Goal: Feedback & Contribution: Leave review/rating

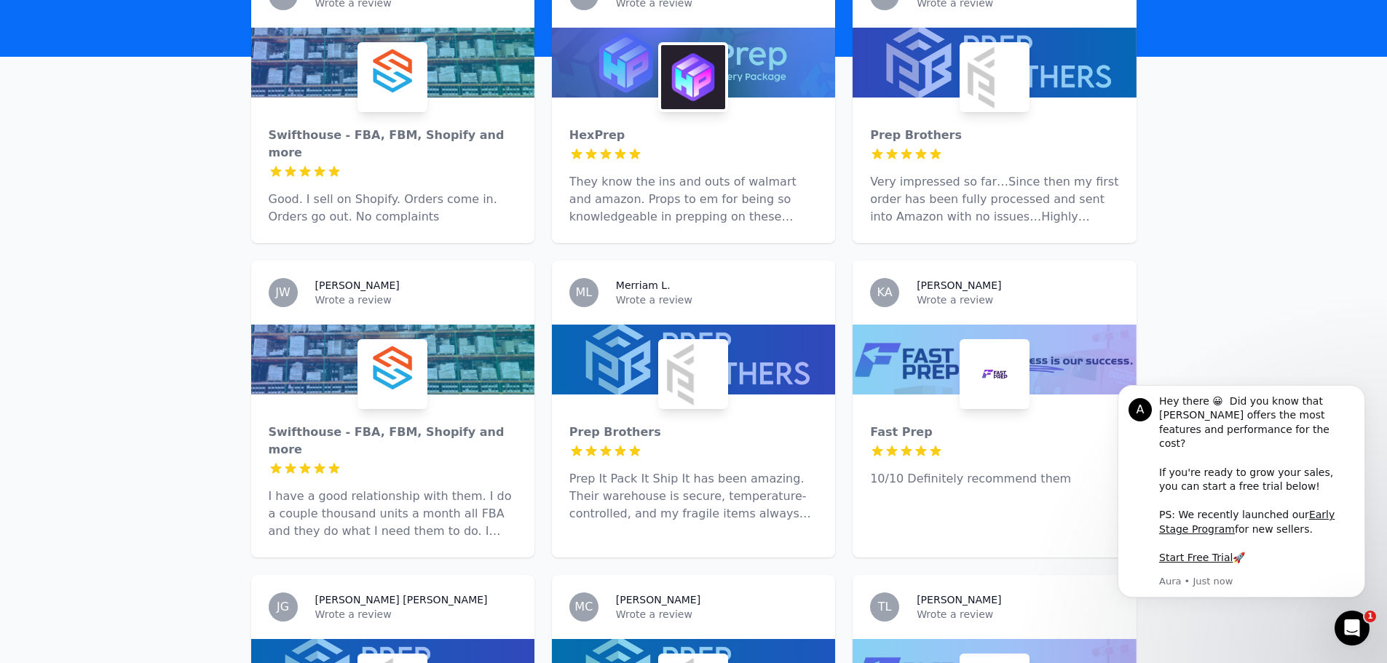
scroll to position [801, 0]
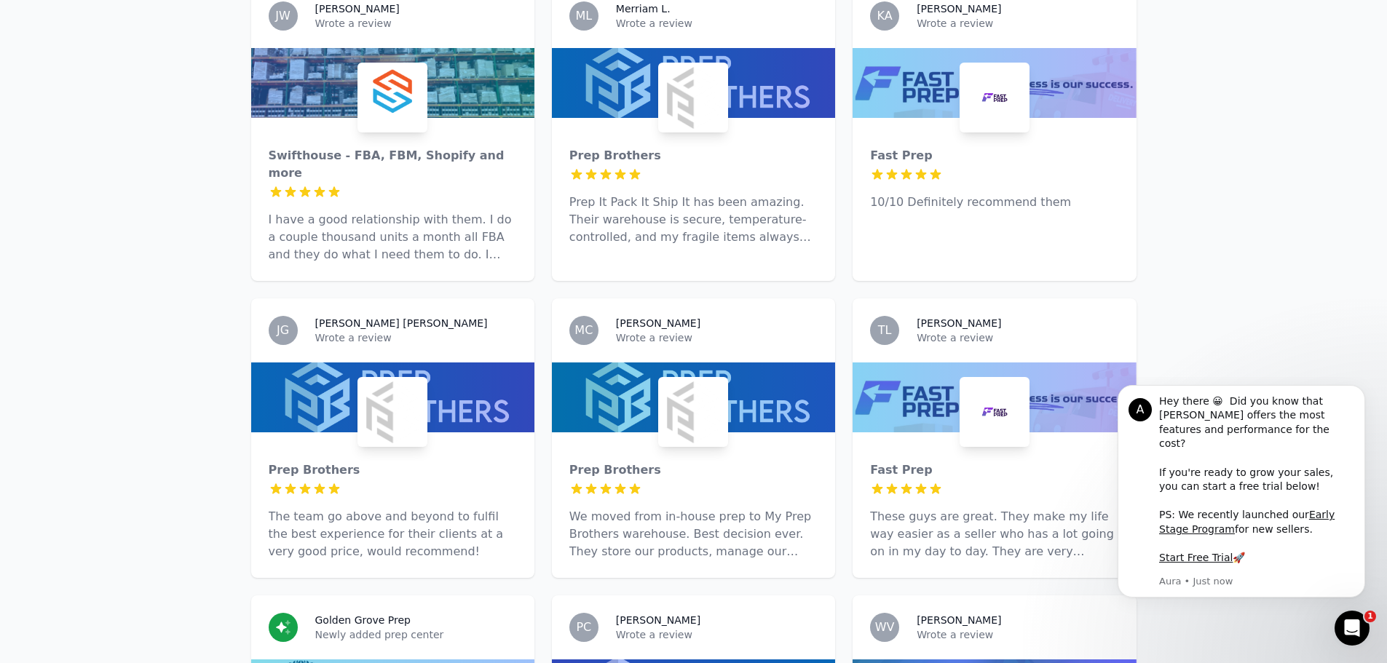
click at [679, 380] on img at bounding box center [693, 412] width 64 height 64
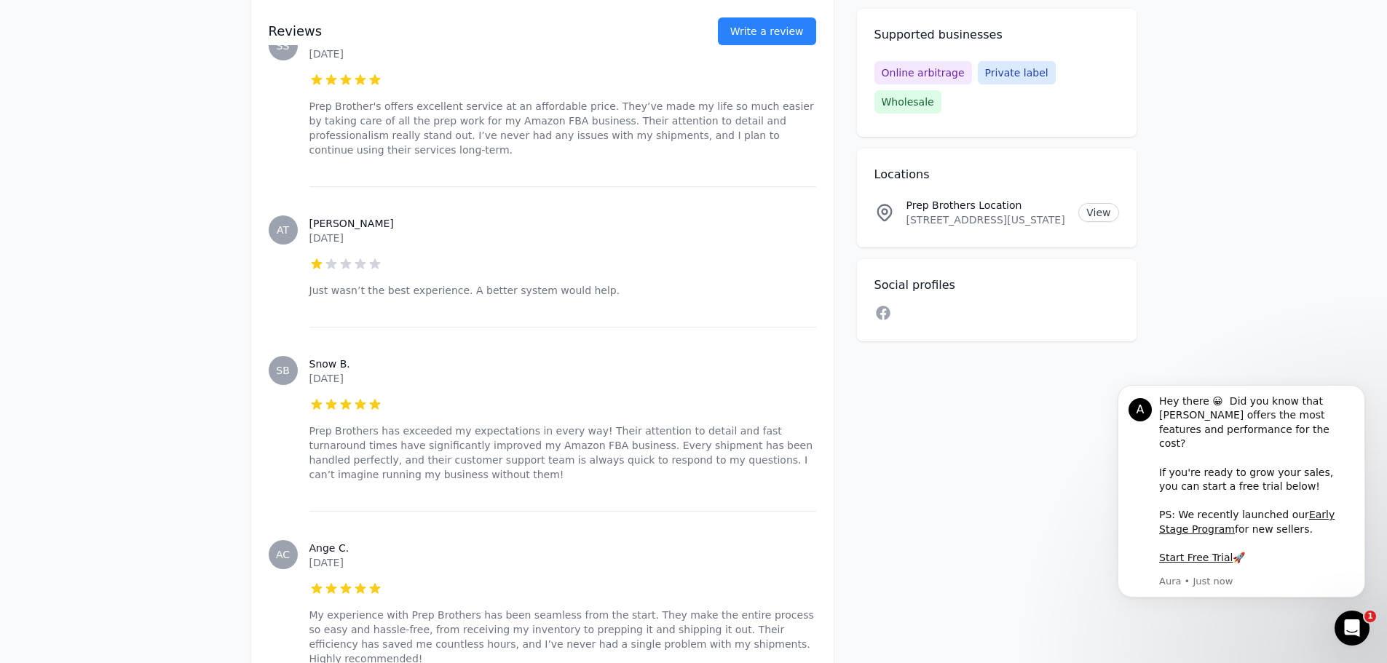
scroll to position [3204, 0]
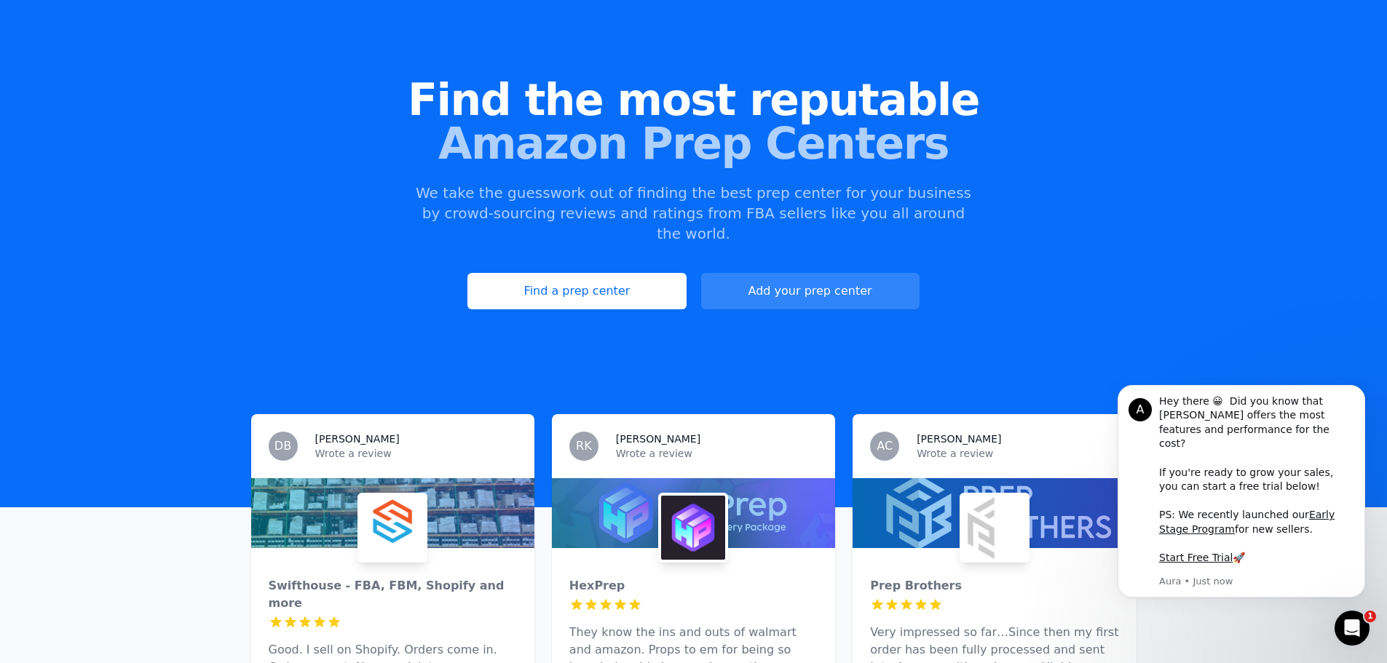
scroll to position [291, 0]
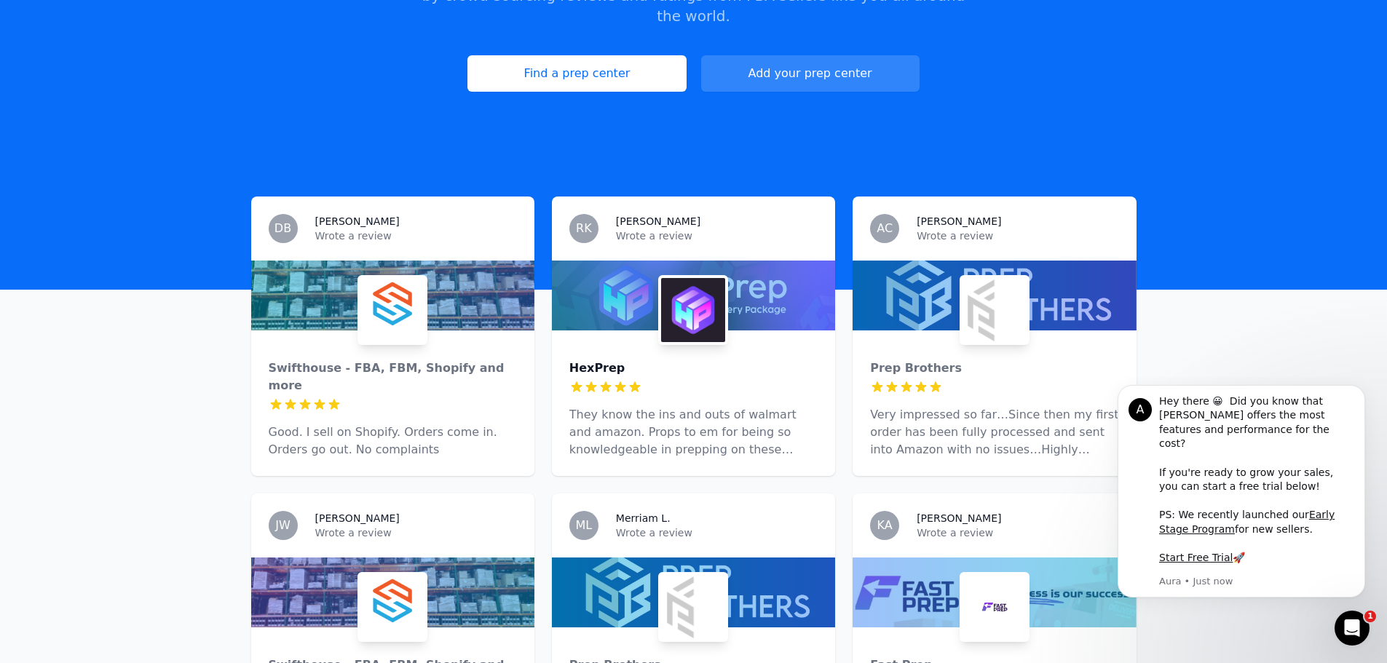
click at [611, 360] on div "HexPrep" at bounding box center [693, 368] width 248 height 17
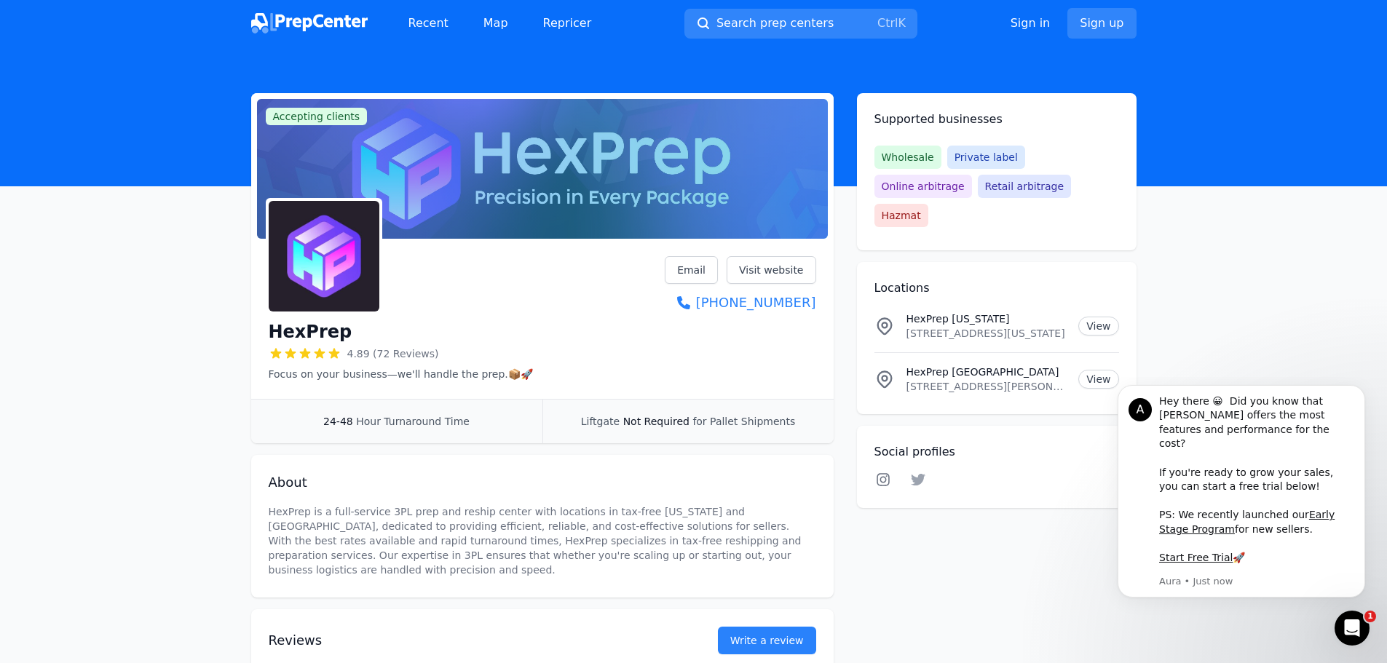
click at [882, 473] on icon at bounding box center [883, 480] width 17 height 15
click at [926, 473] on icon at bounding box center [918, 480] width 17 height 15
drag, startPoint x: 1041, startPoint y: 25, endPoint x: 1032, endPoint y: 31, distance: 10.1
click at [1041, 25] on link "Sign in" at bounding box center [1031, 23] width 40 height 17
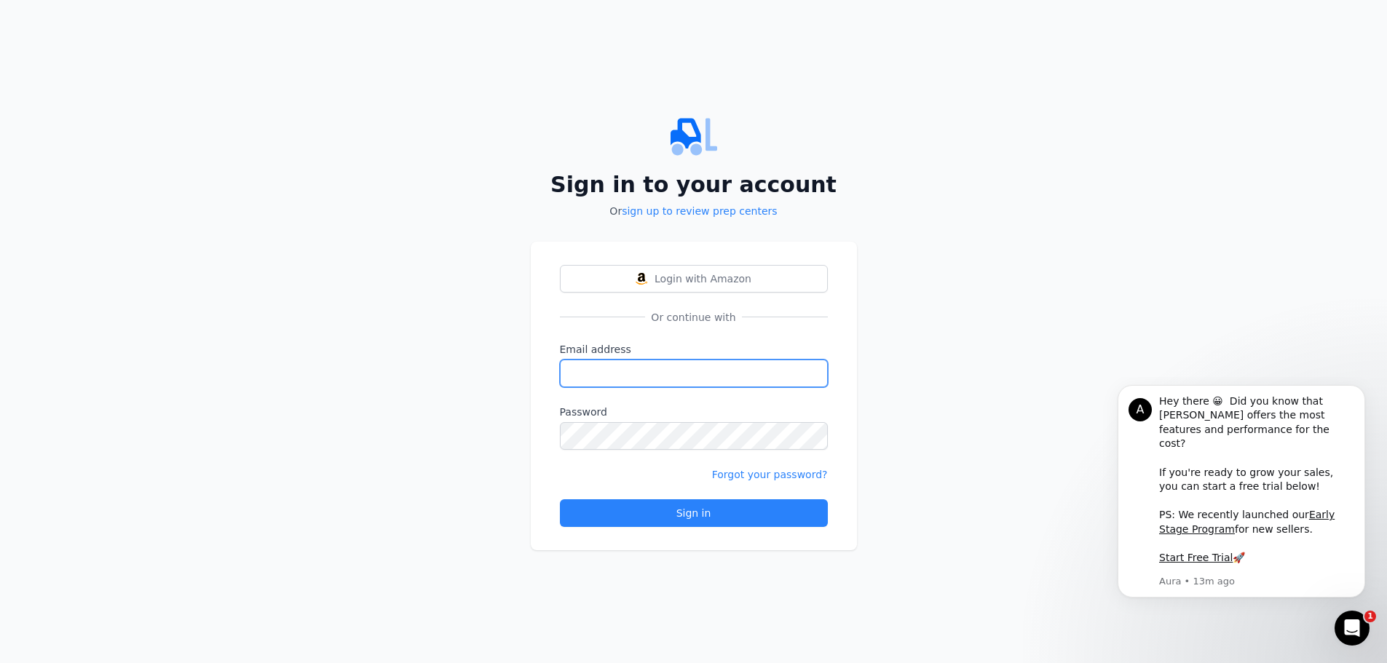
type input "[EMAIL_ADDRESS][DOMAIN_NAME]"
click at [743, 377] on input "[EMAIL_ADDRESS][DOMAIN_NAME]" at bounding box center [699, 374] width 268 height 28
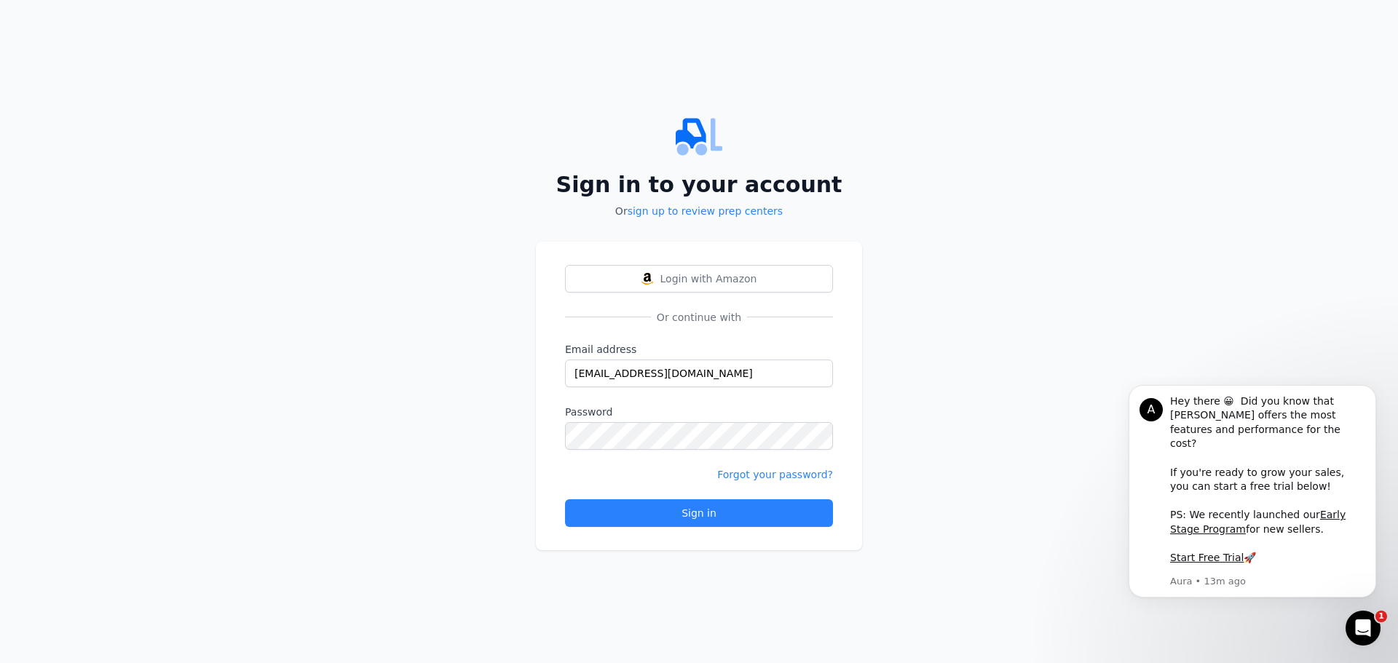
click at [437, 369] on div "Sign in to your account Or sign up to review prep centers Login with Amazon Or …" at bounding box center [699, 331] width 1398 height 663
click at [684, 513] on div "Sign in" at bounding box center [699, 513] width 243 height 15
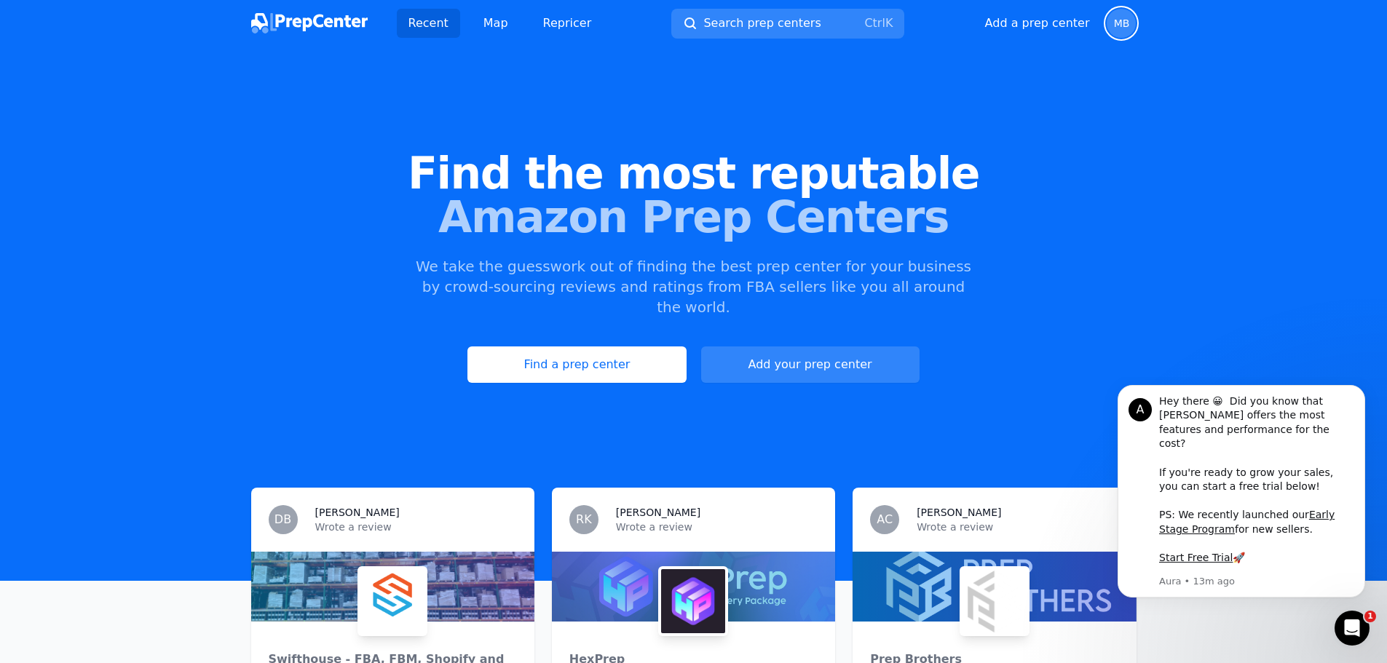
click at [1126, 13] on span "MB" at bounding box center [1121, 23] width 29 height 29
click at [723, 5] on div "Recent Map Repricer Search prep centers Ctrl K Open main menu Add a prep center…" at bounding box center [694, 23] width 886 height 47
click at [732, 21] on span "Search prep centers" at bounding box center [761, 23] width 117 height 17
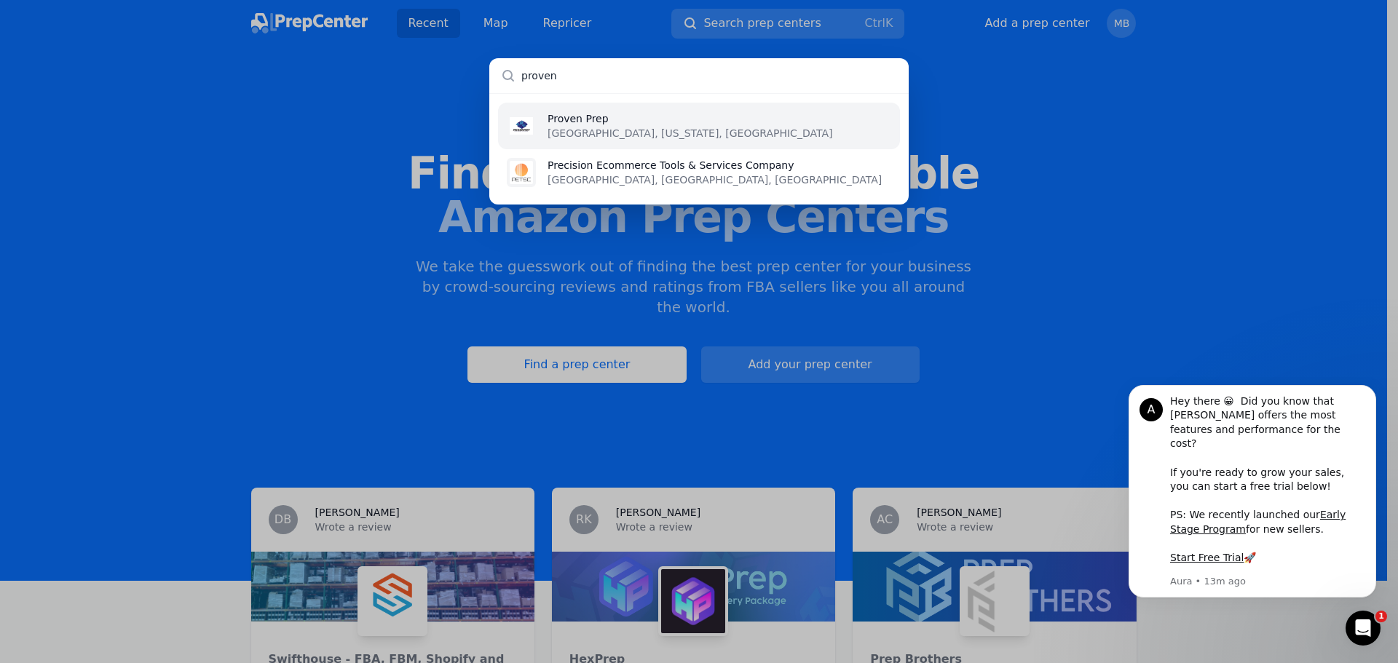
type input "proven"
click at [624, 113] on p "Proven Prep" at bounding box center [690, 118] width 285 height 15
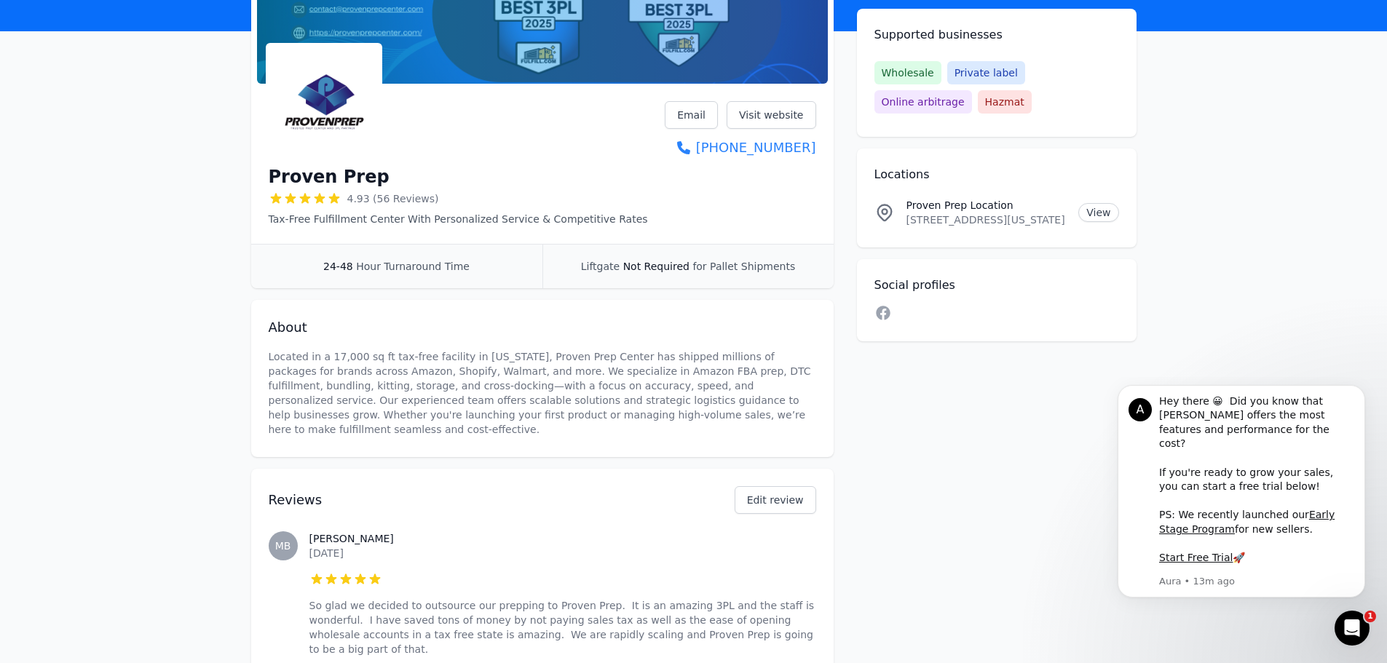
scroll to position [291, 0]
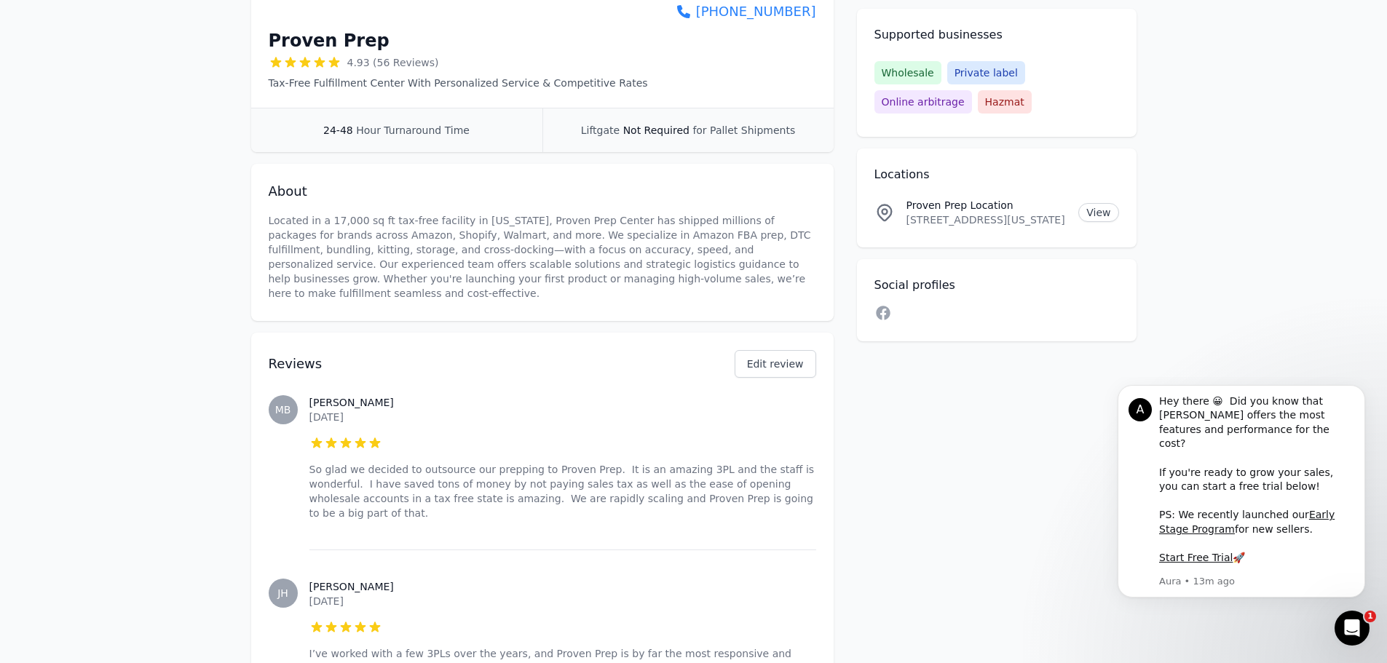
click at [733, 355] on div "Reviews Edit review" at bounding box center [543, 355] width 548 height 45
click at [790, 350] on button "Edit review" at bounding box center [776, 364] width 82 height 28
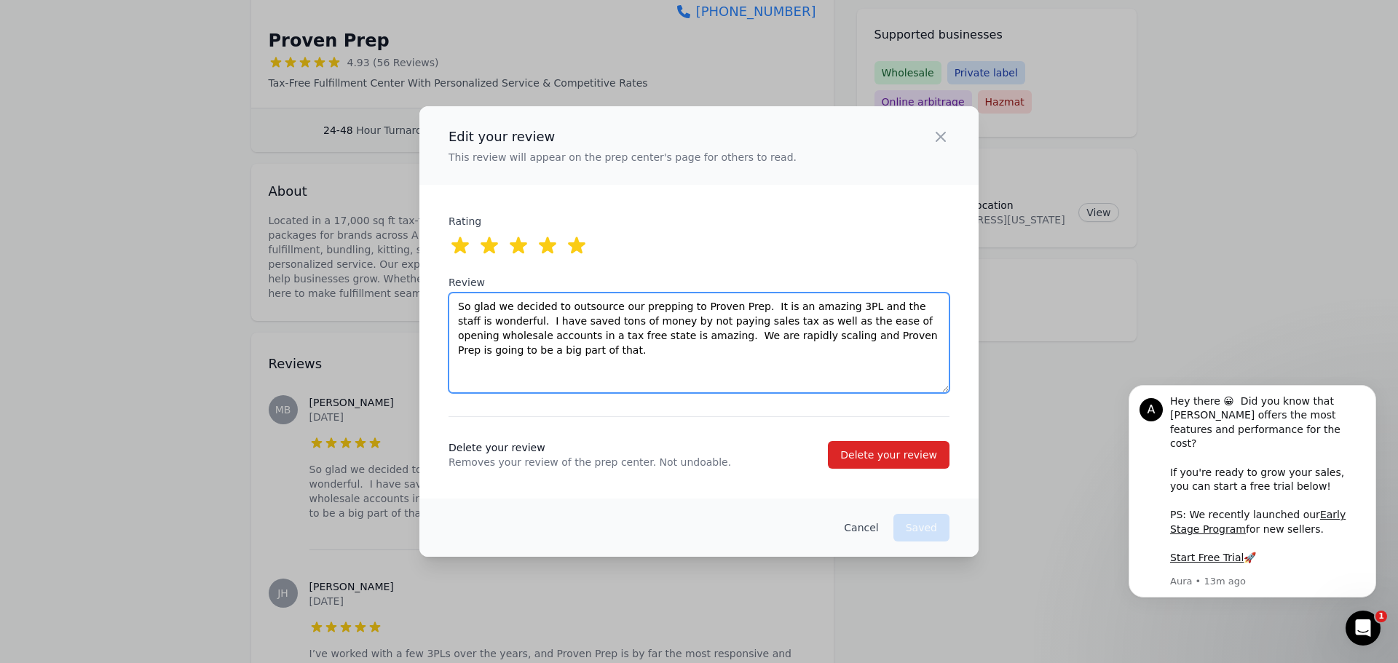
drag, startPoint x: 623, startPoint y: 352, endPoint x: 401, endPoint y: 291, distance: 231.3
click at [401, 291] on div "Edit your review This review will appear on the prep center's page for others t…" at bounding box center [699, 331] width 1398 height 663
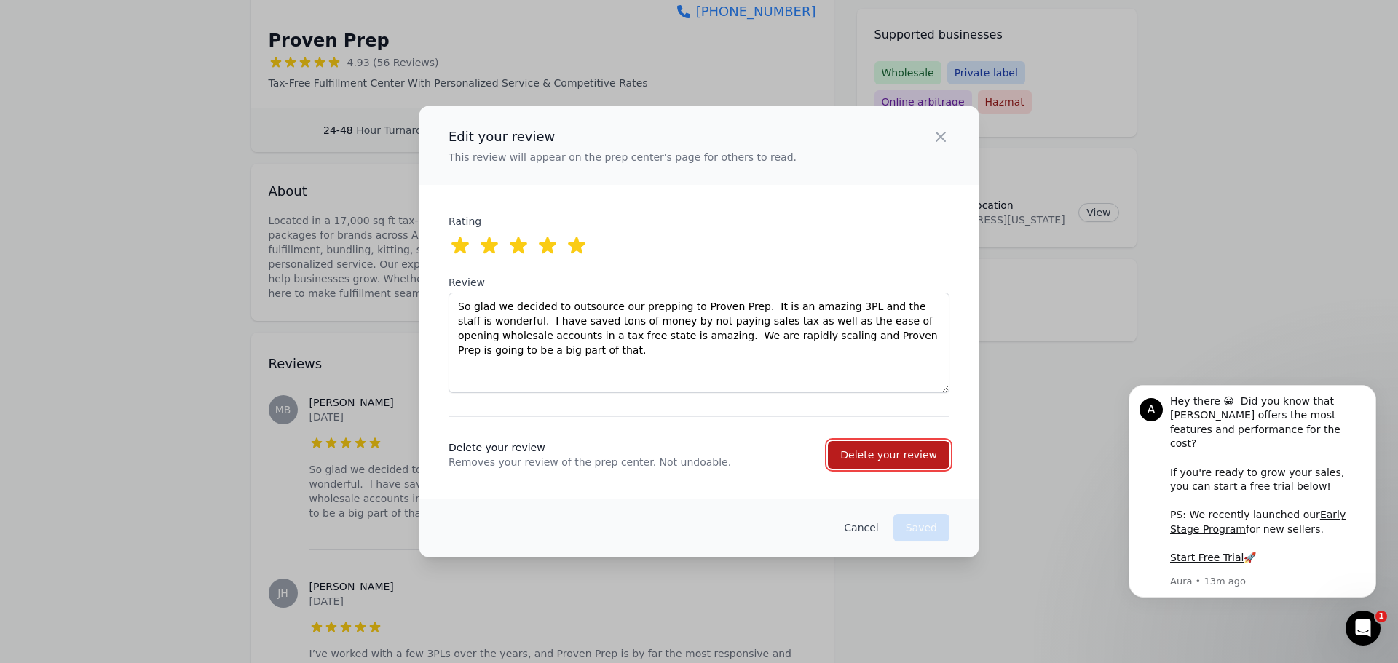
click at [891, 447] on button "Delete your review" at bounding box center [889, 455] width 122 height 28
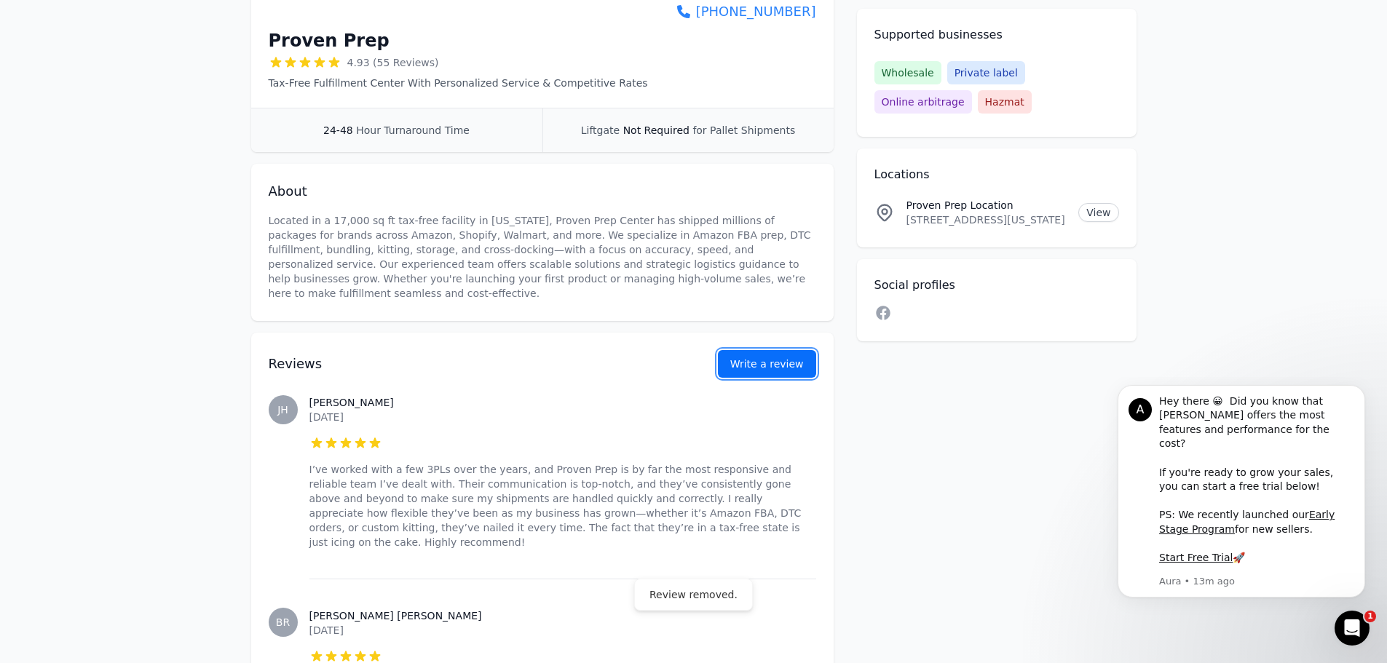
click at [773, 354] on button "Write a review" at bounding box center [767, 364] width 98 height 28
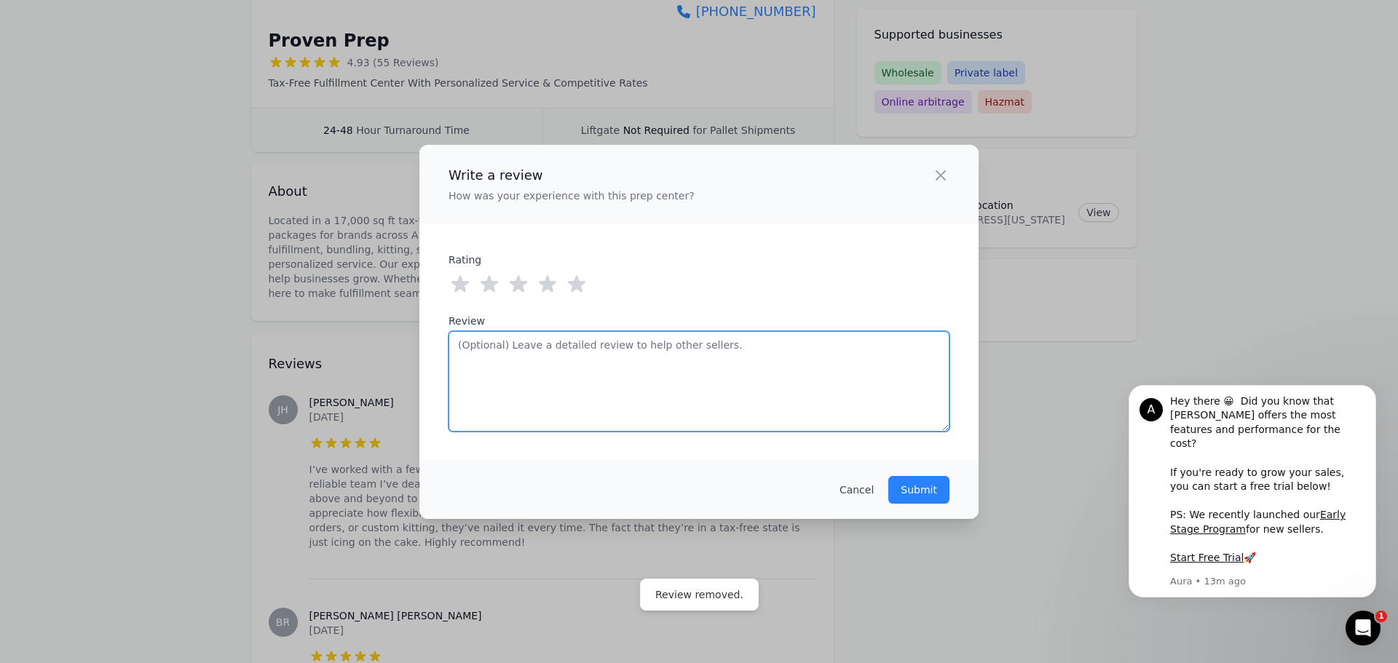
click at [580, 358] on textarea "Review" at bounding box center [699, 381] width 501 height 100
paste textarea "So glad we decided to outsource our prepping to Proven Prep. It is an amazing 3…"
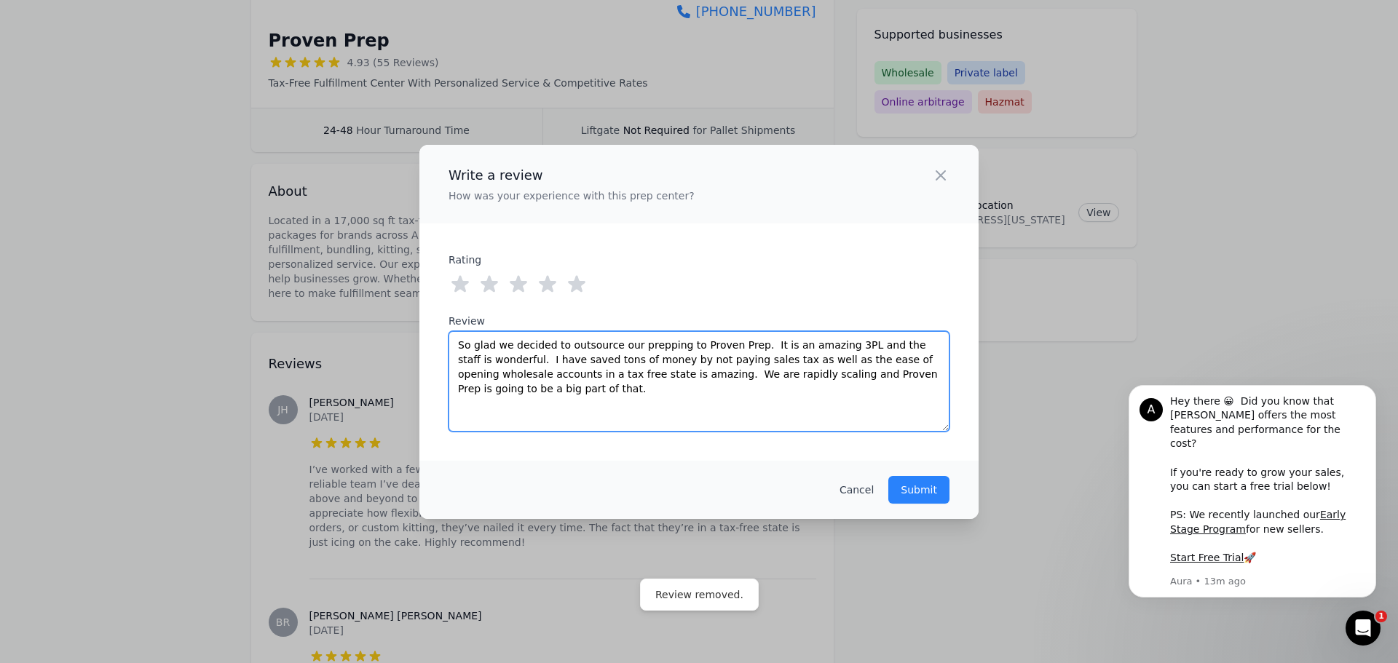
type textarea "So glad we decided to outsource our prepping to Proven Prep. It is an amazing 3…"
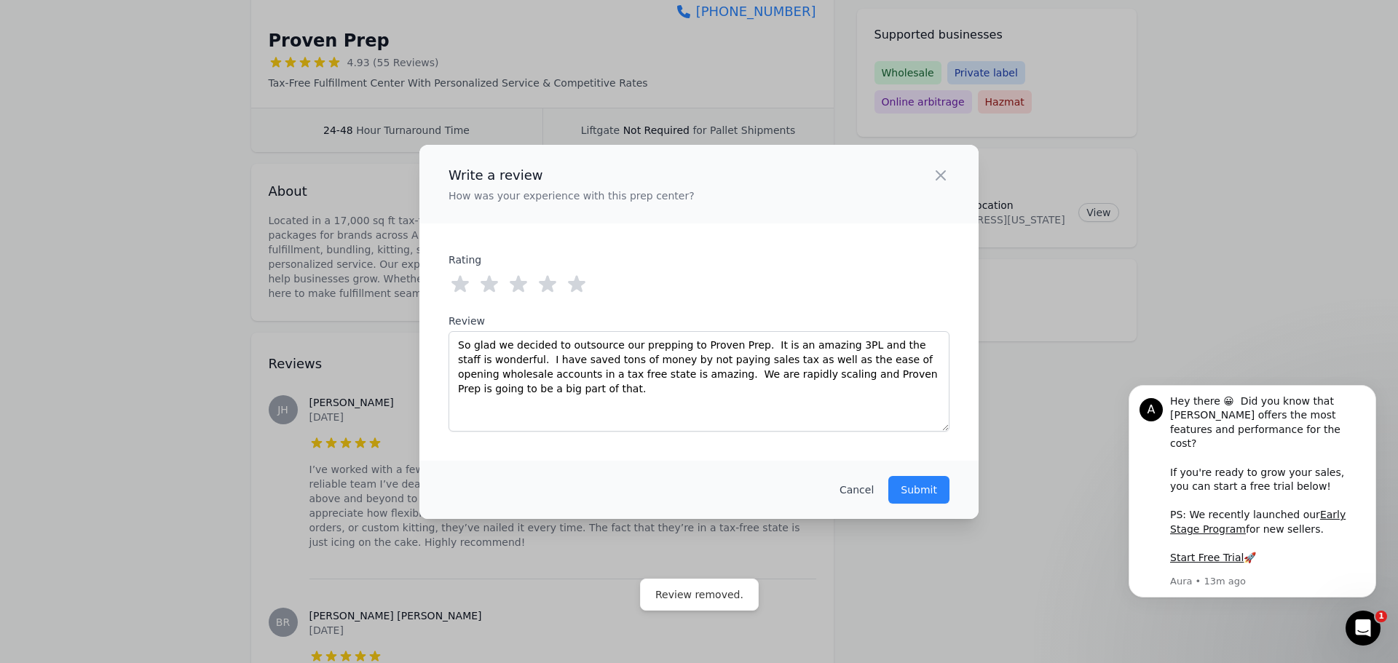
click at [575, 285] on icon at bounding box center [576, 283] width 17 height 17
click at [921, 489] on p "Submit" at bounding box center [919, 490] width 36 height 15
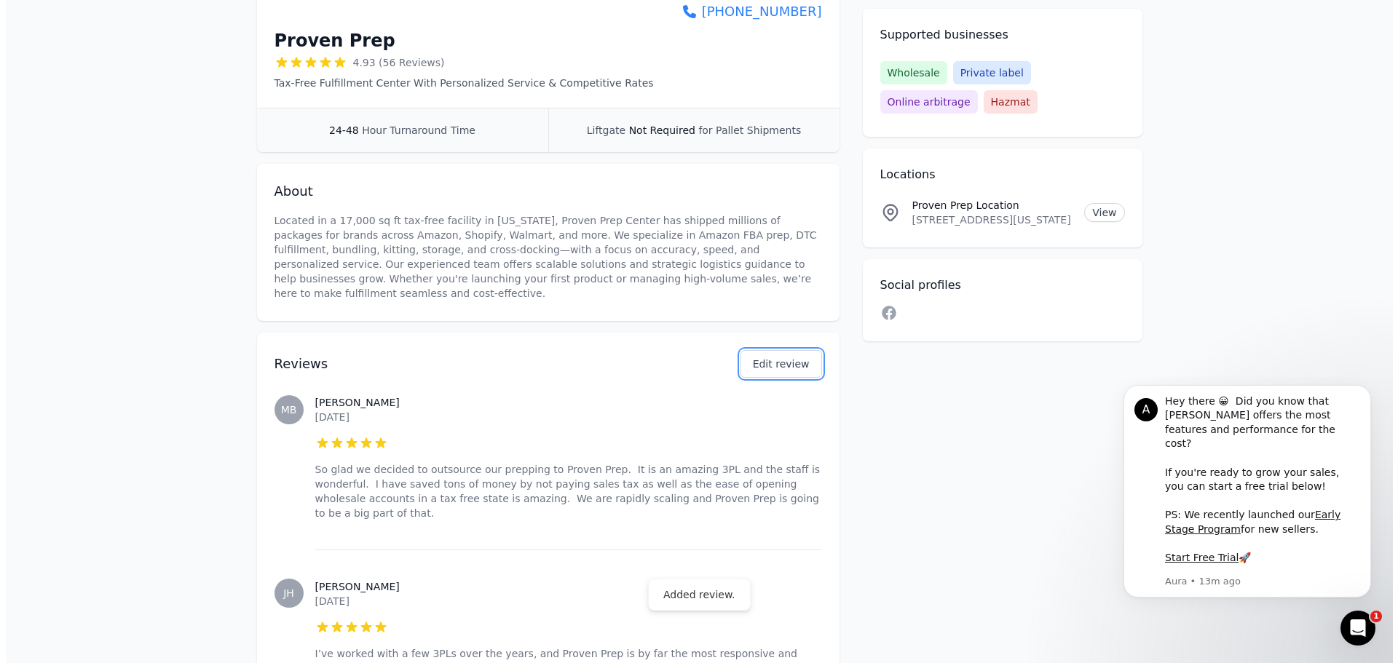
scroll to position [0, 0]
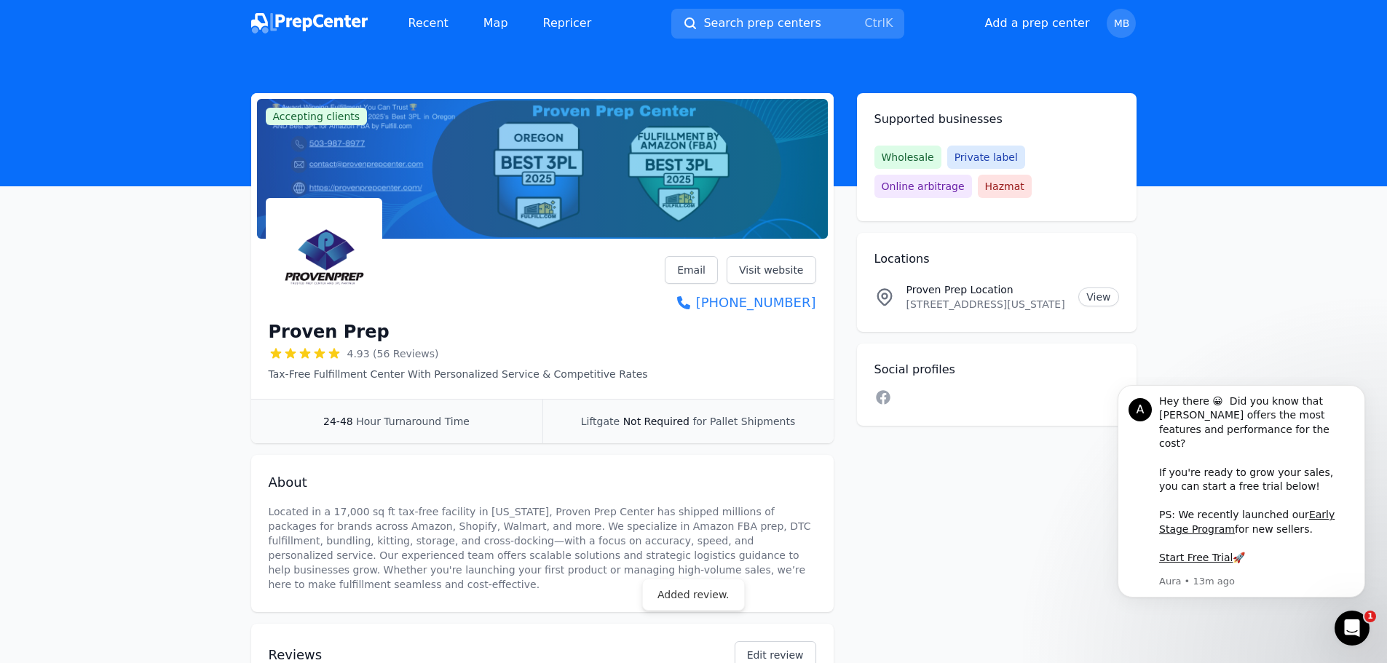
click at [285, 19] on img at bounding box center [309, 23] width 117 height 20
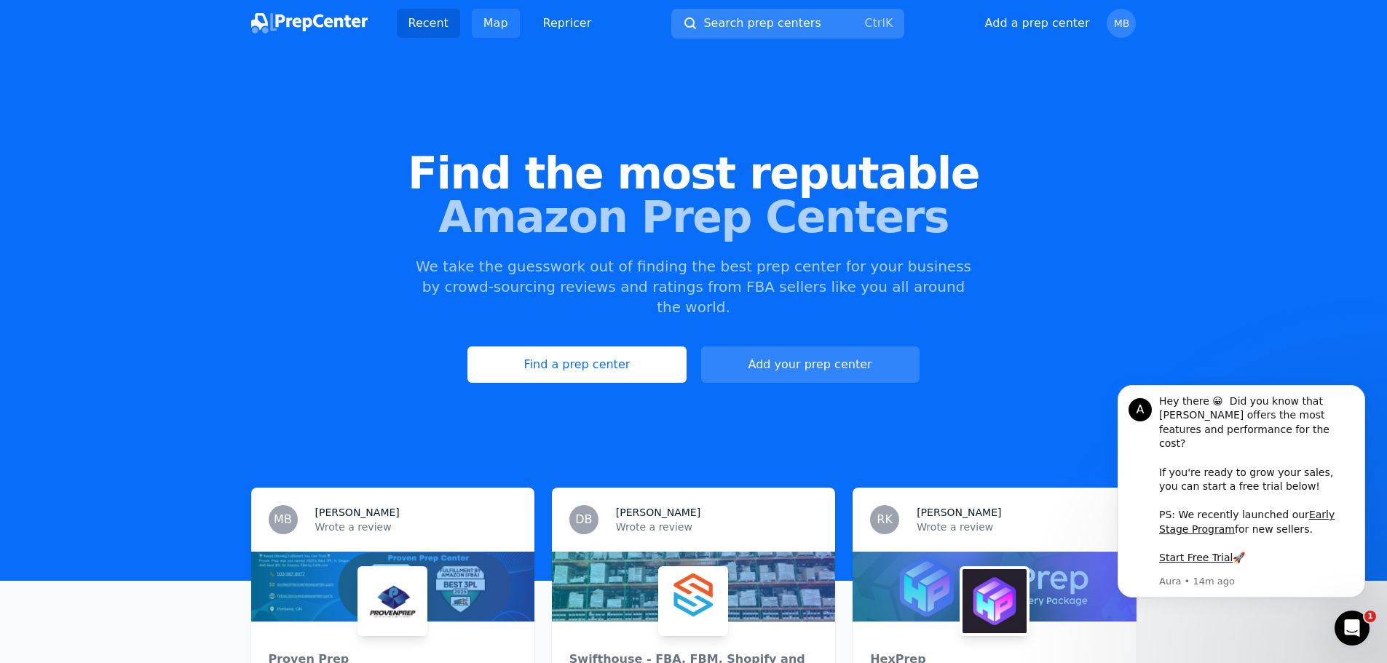
click at [479, 23] on link "Map" at bounding box center [496, 23] width 48 height 29
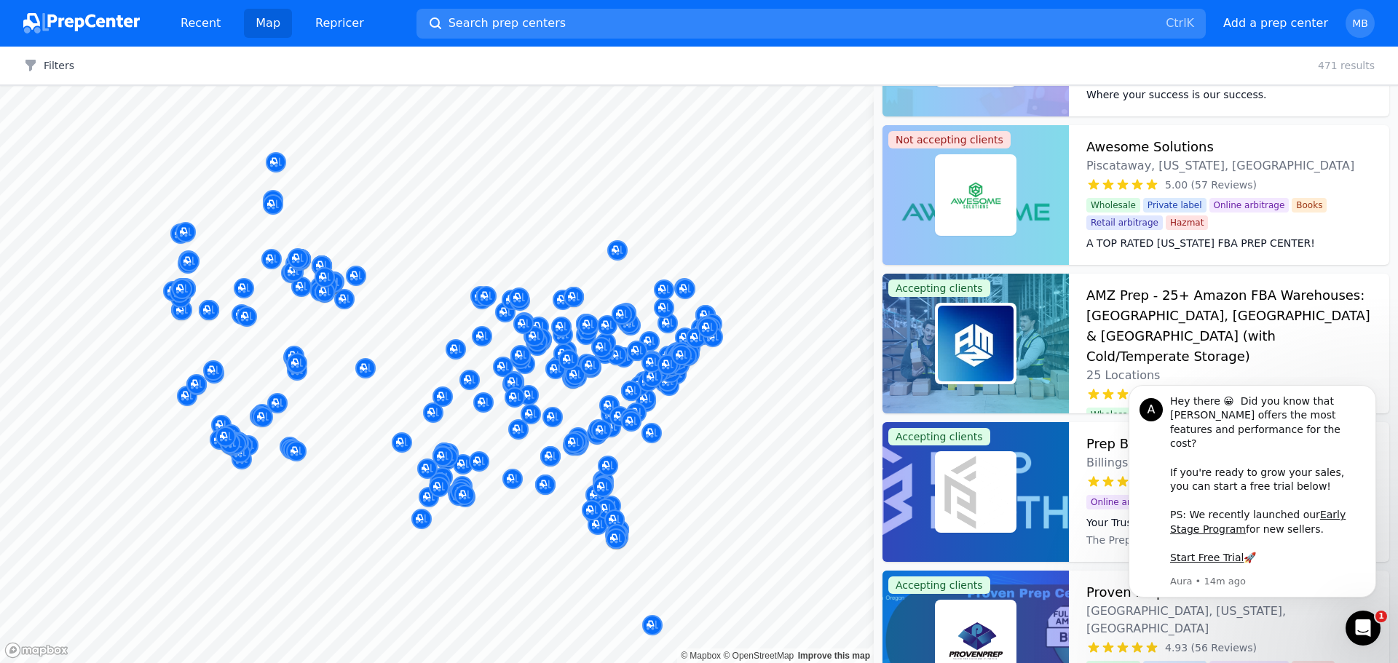
scroll to position [437, 0]
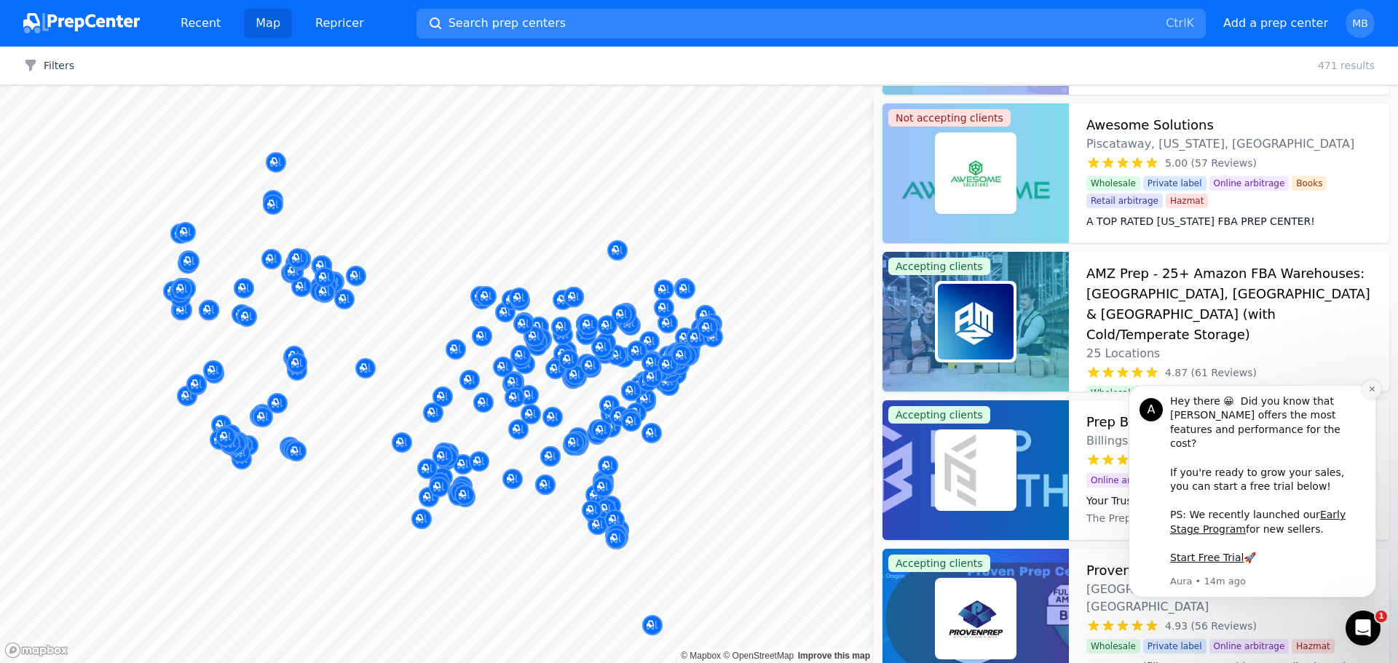
click at [1373, 393] on icon "Dismiss notification" at bounding box center [1372, 389] width 8 height 8
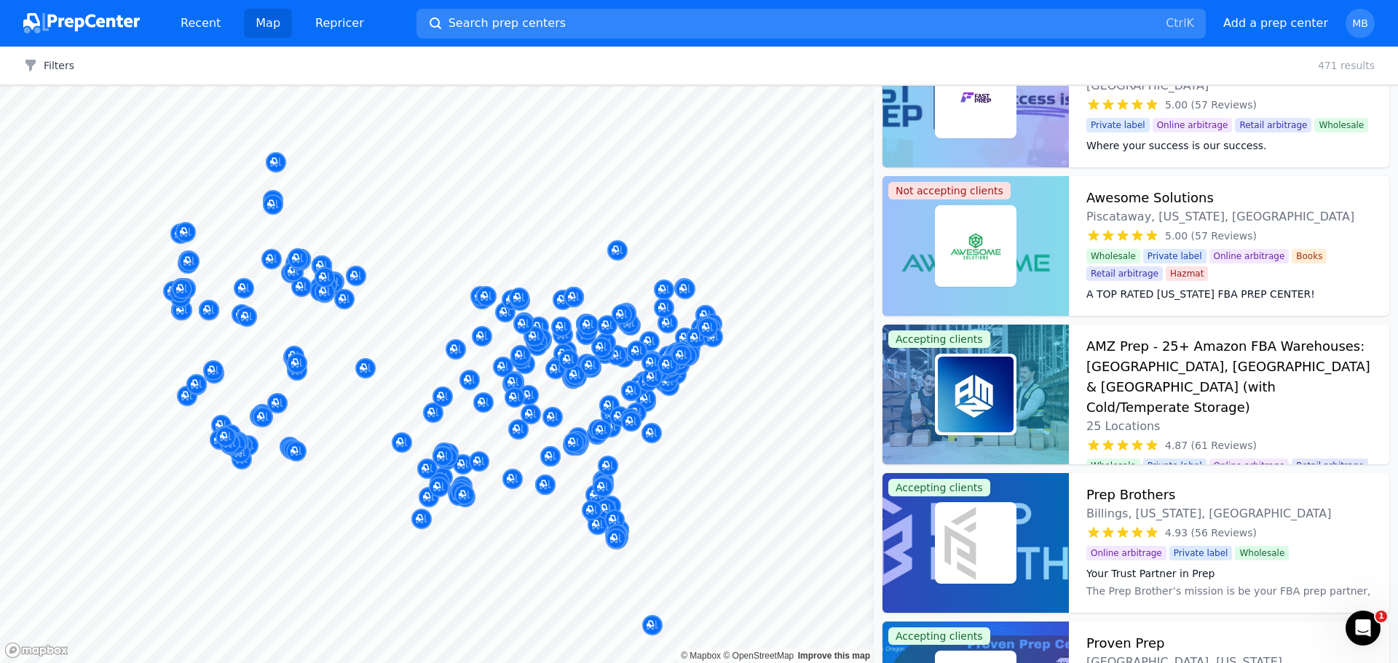
scroll to position [0, 0]
